Goal: Information Seeking & Learning: Learn about a topic

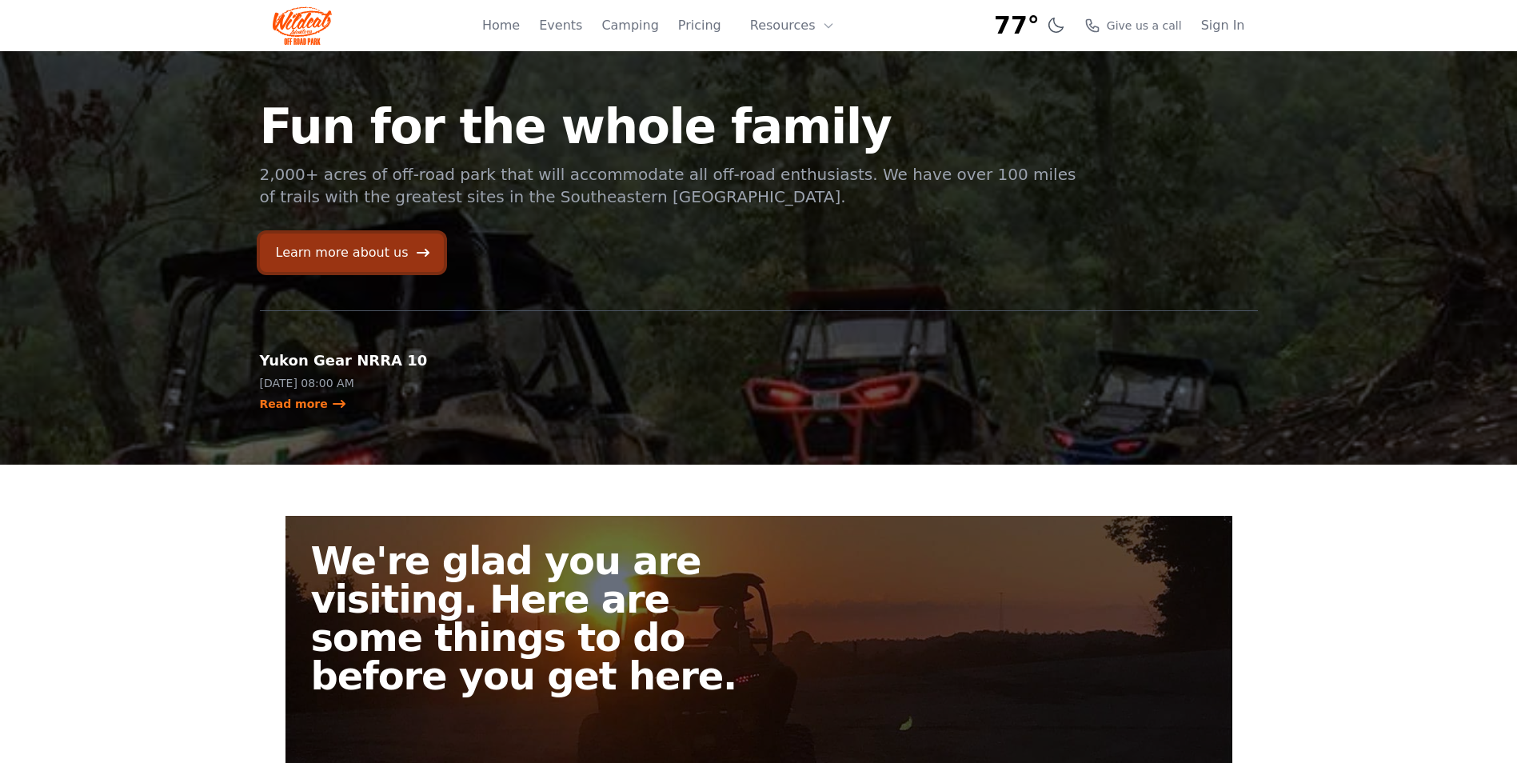
click at [360, 251] on link "Learn more about us" at bounding box center [352, 253] width 184 height 38
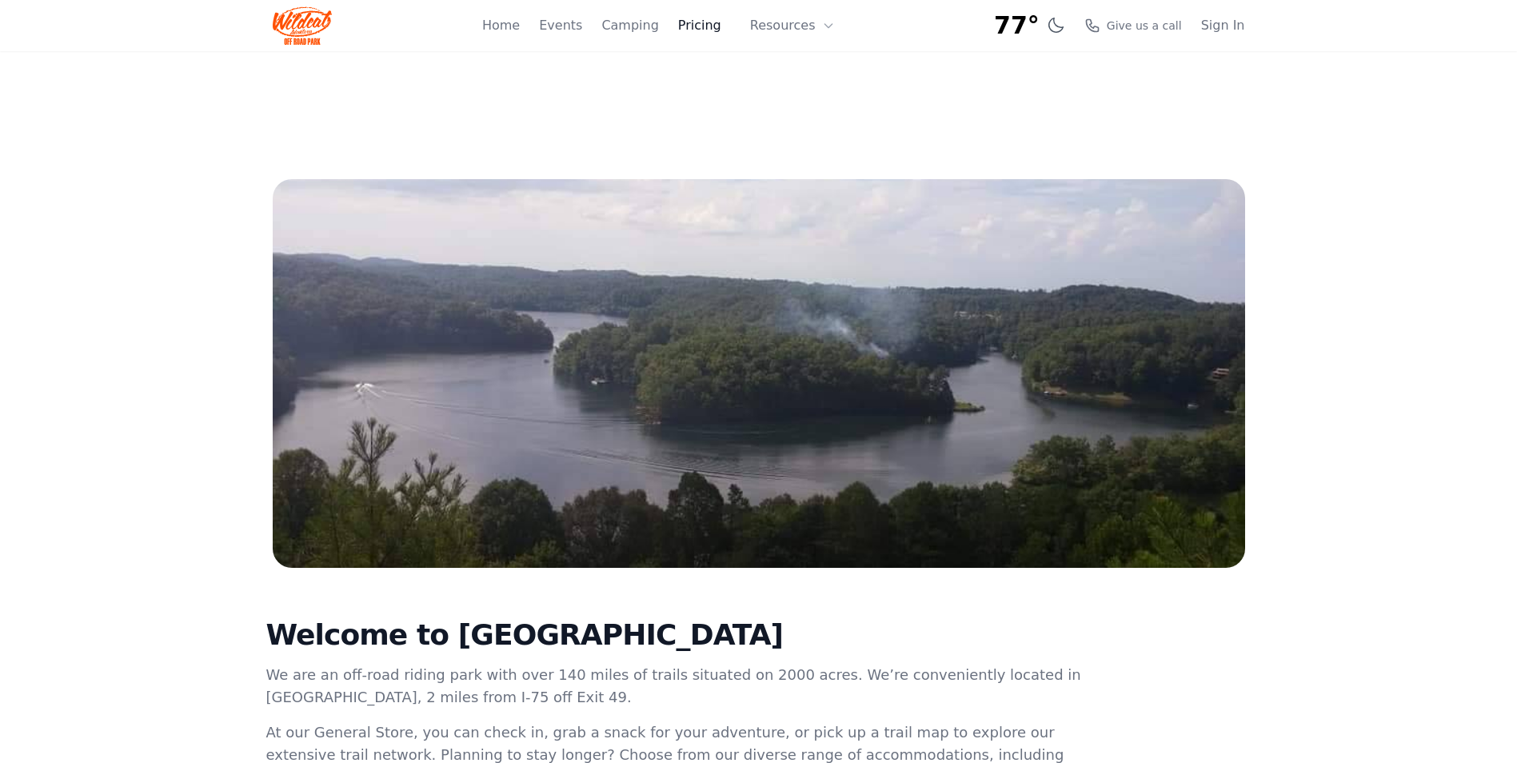
click at [702, 30] on link "Pricing" at bounding box center [699, 25] width 43 height 19
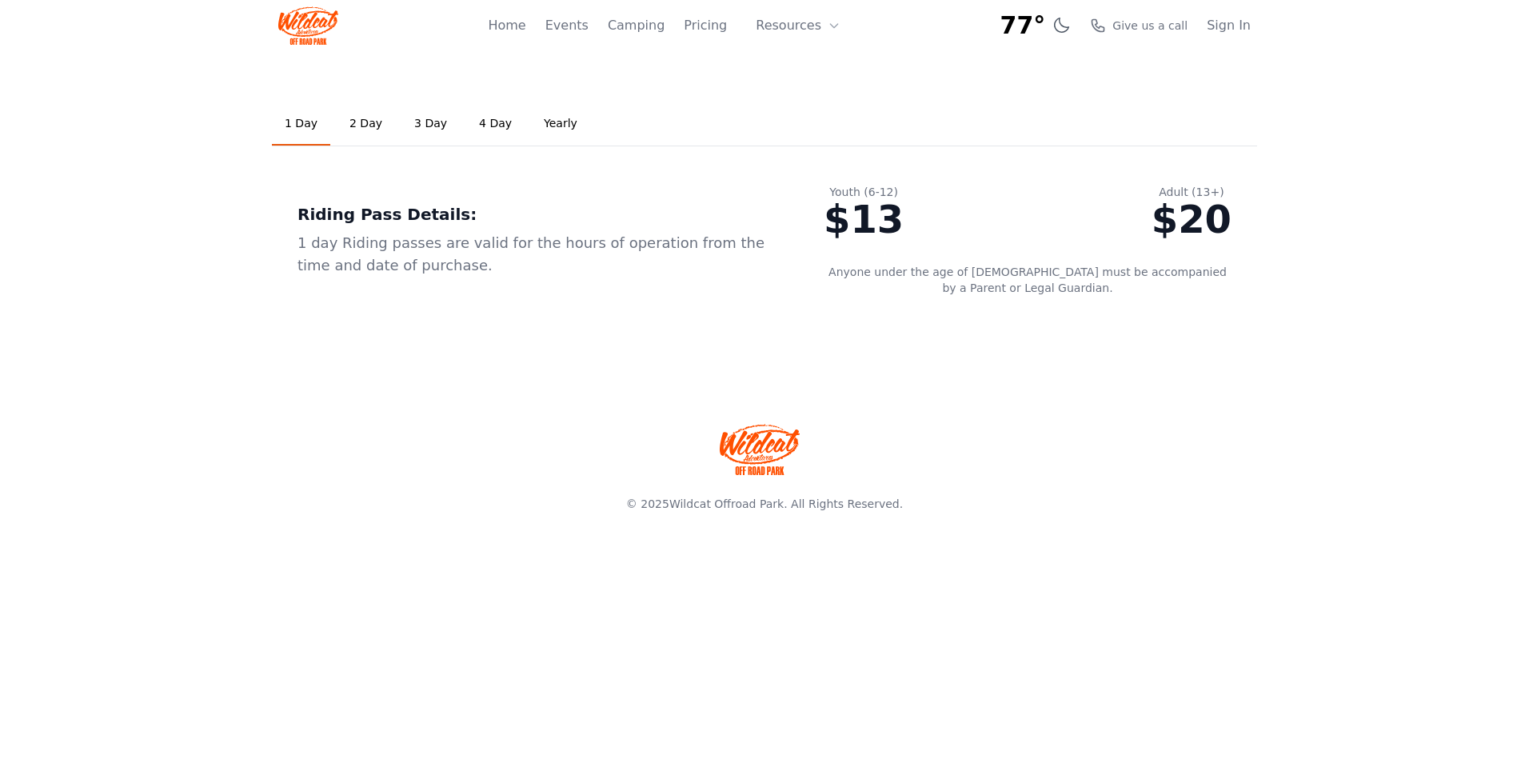
click at [350, 127] on link "2 Day" at bounding box center [366, 123] width 58 height 43
click at [417, 129] on link "3 Day" at bounding box center [431, 123] width 58 height 43
click at [476, 129] on link "4 Day" at bounding box center [495, 123] width 58 height 43
click at [550, 120] on link "Yearly" at bounding box center [560, 123] width 59 height 43
click at [301, 121] on link "1 Day" at bounding box center [301, 123] width 58 height 43
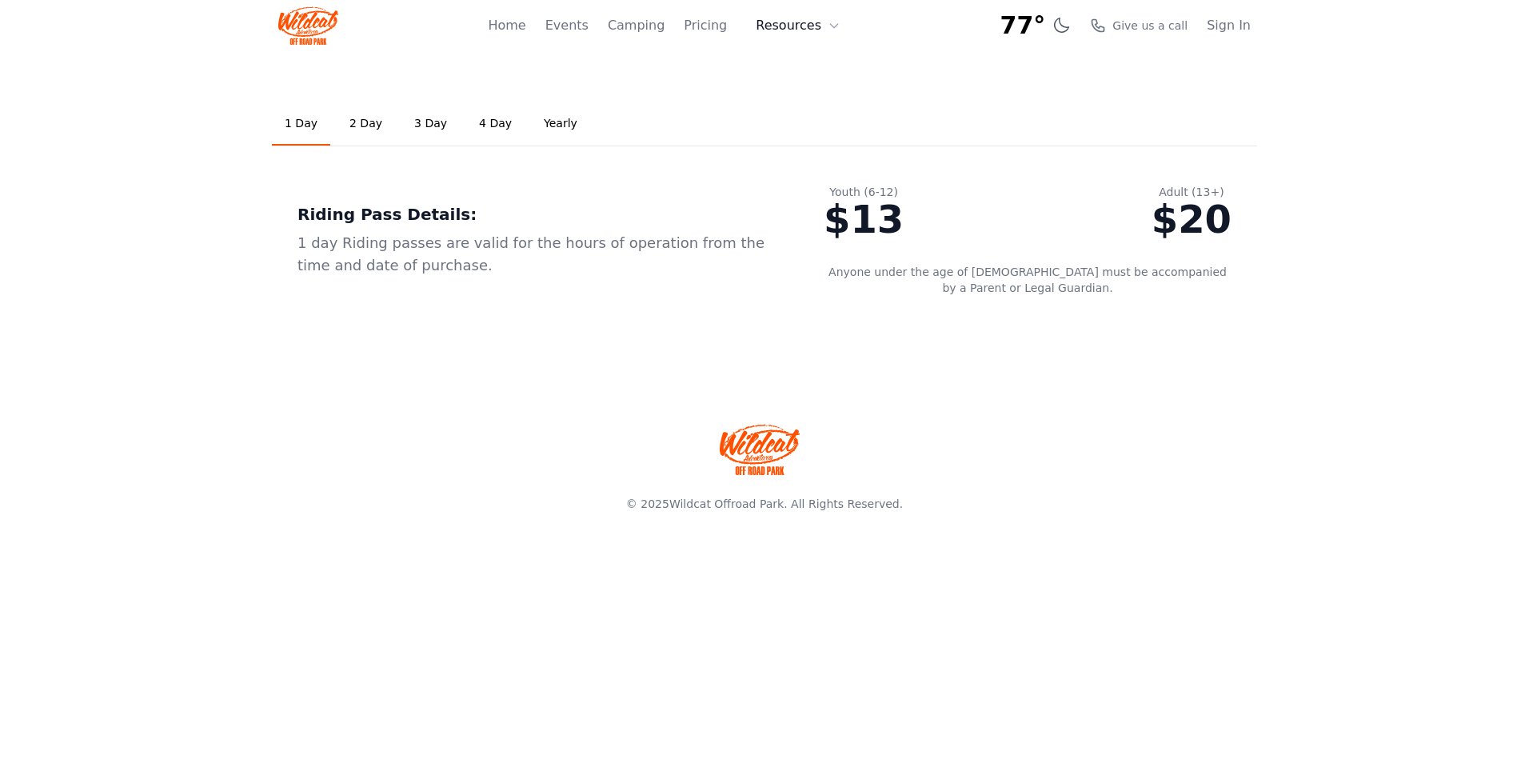
click at [783, 30] on button "Resources" at bounding box center [798, 26] width 104 height 32
click at [622, 29] on link "Camping" at bounding box center [636, 25] width 57 height 19
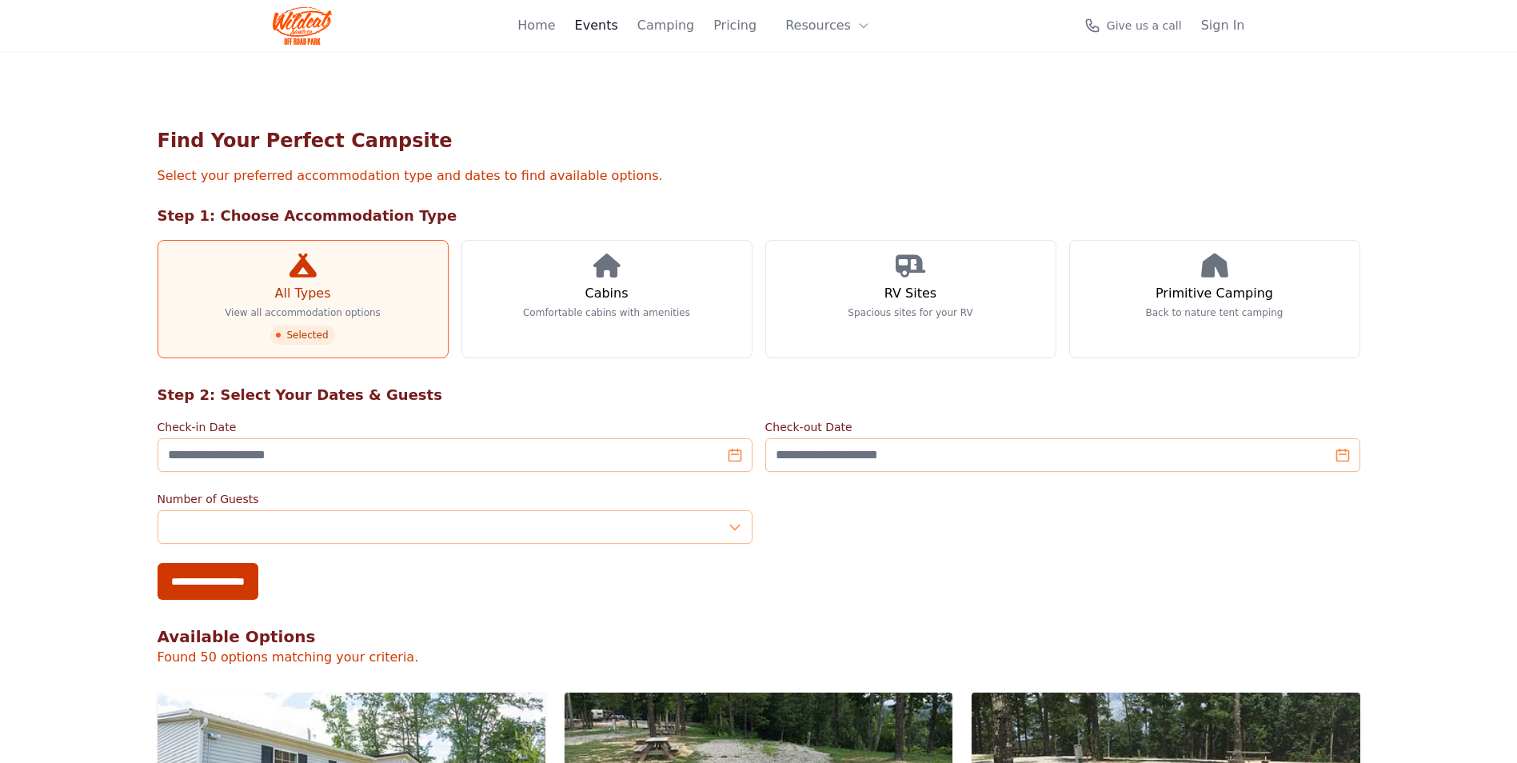
click at [604, 26] on link "Events" at bounding box center [596, 25] width 43 height 19
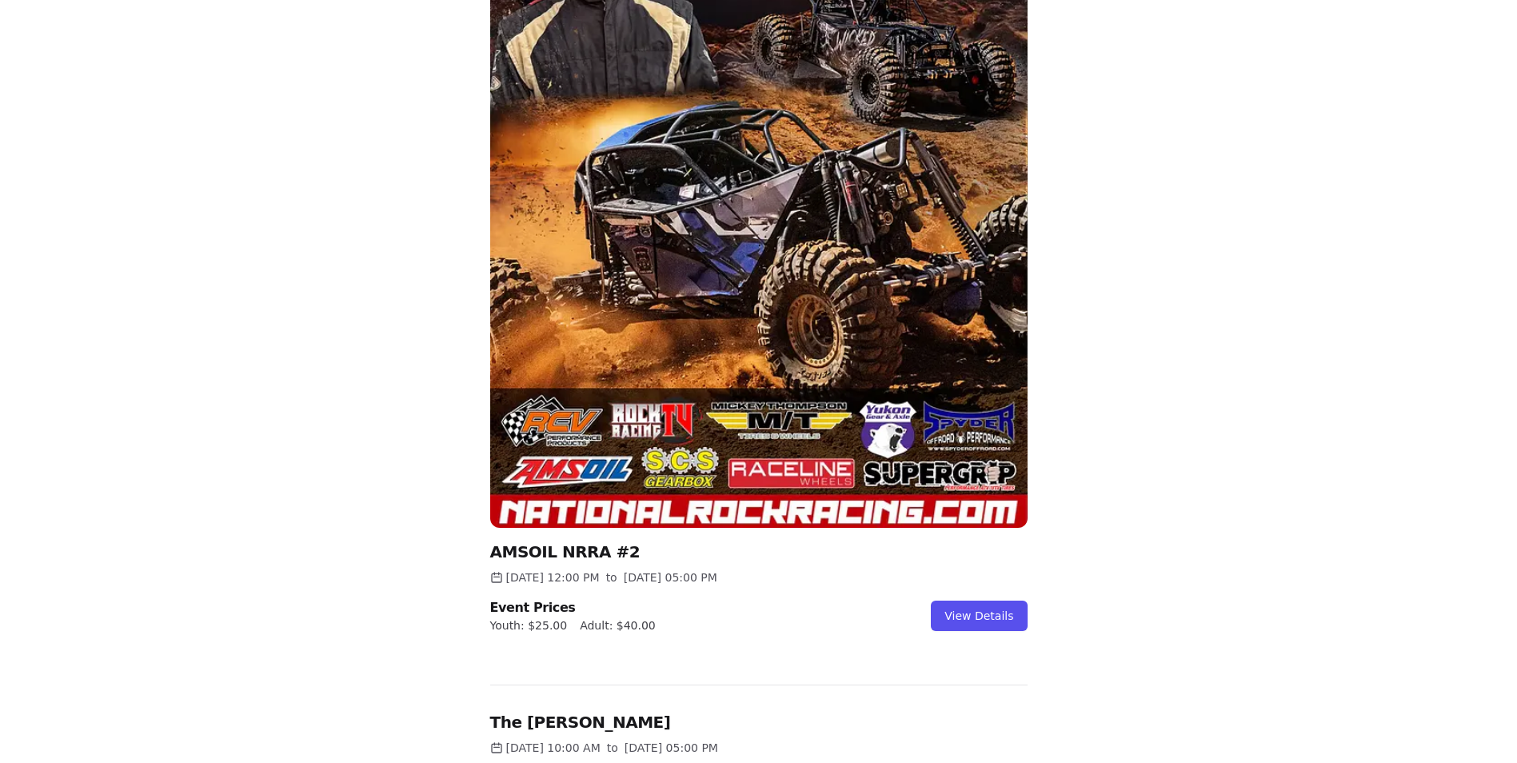
scroll to position [310, 0]
